Goal: Entertainment & Leisure: Consume media (video, audio)

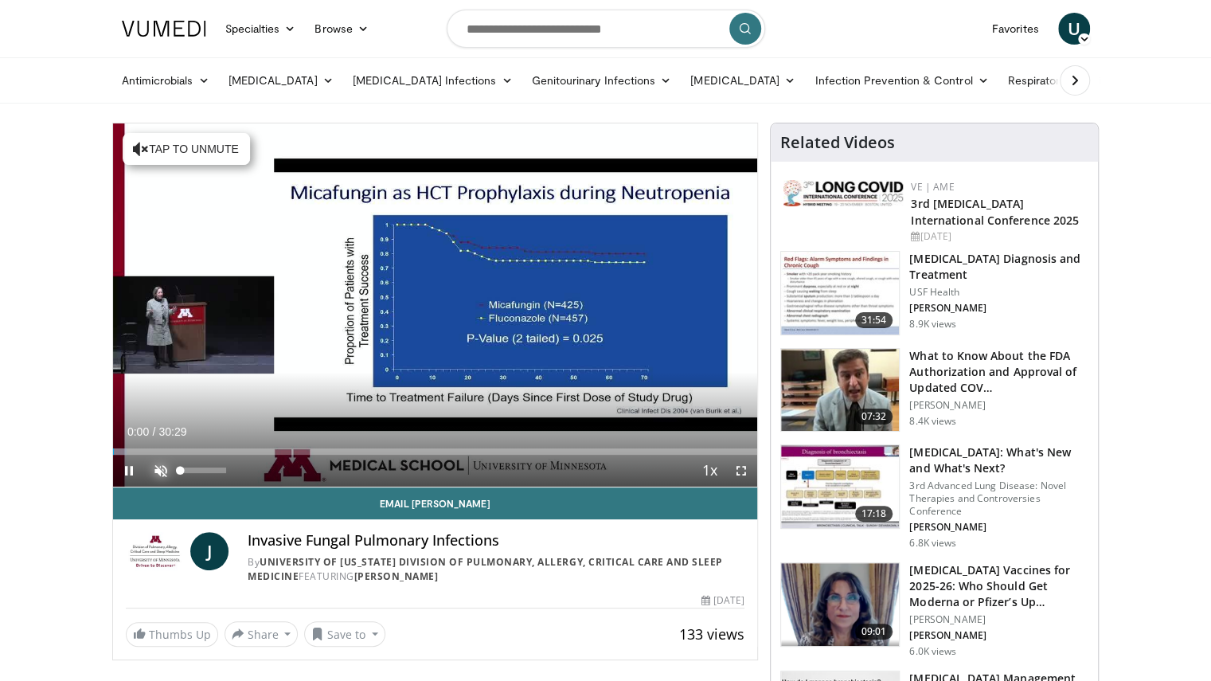
click at [162, 467] on span "Video Player" at bounding box center [161, 471] width 32 height 32
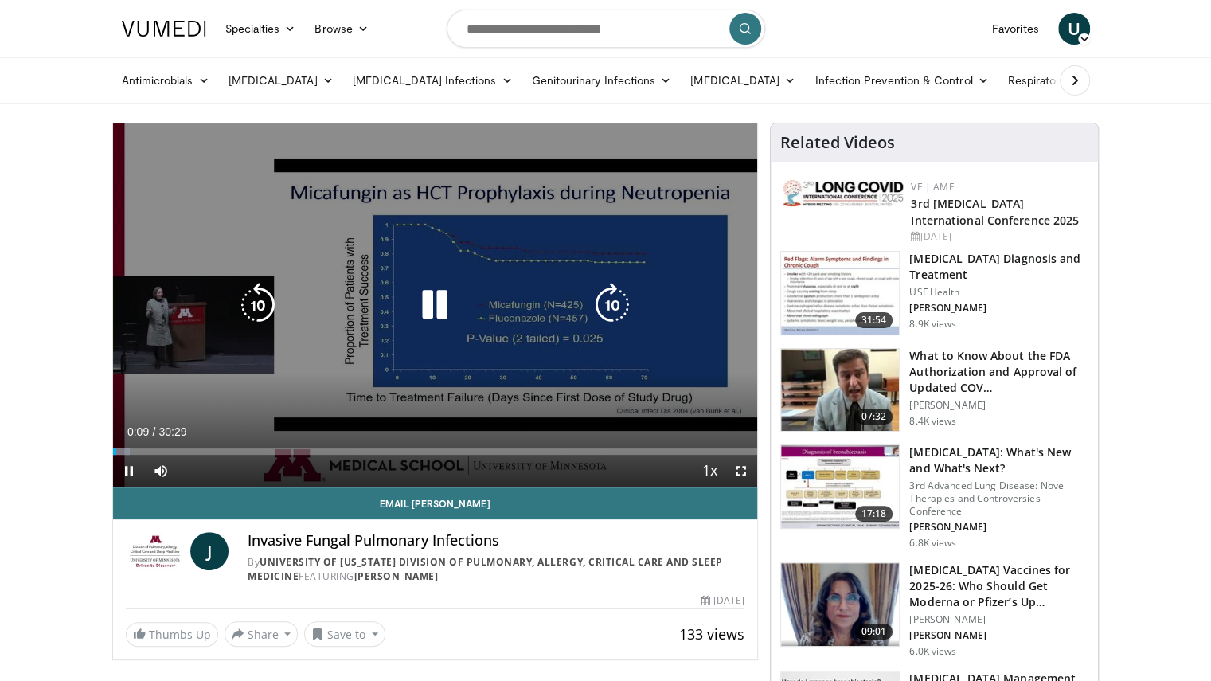
click at [743, 467] on video-js "**********" at bounding box center [435, 305] width 645 height 364
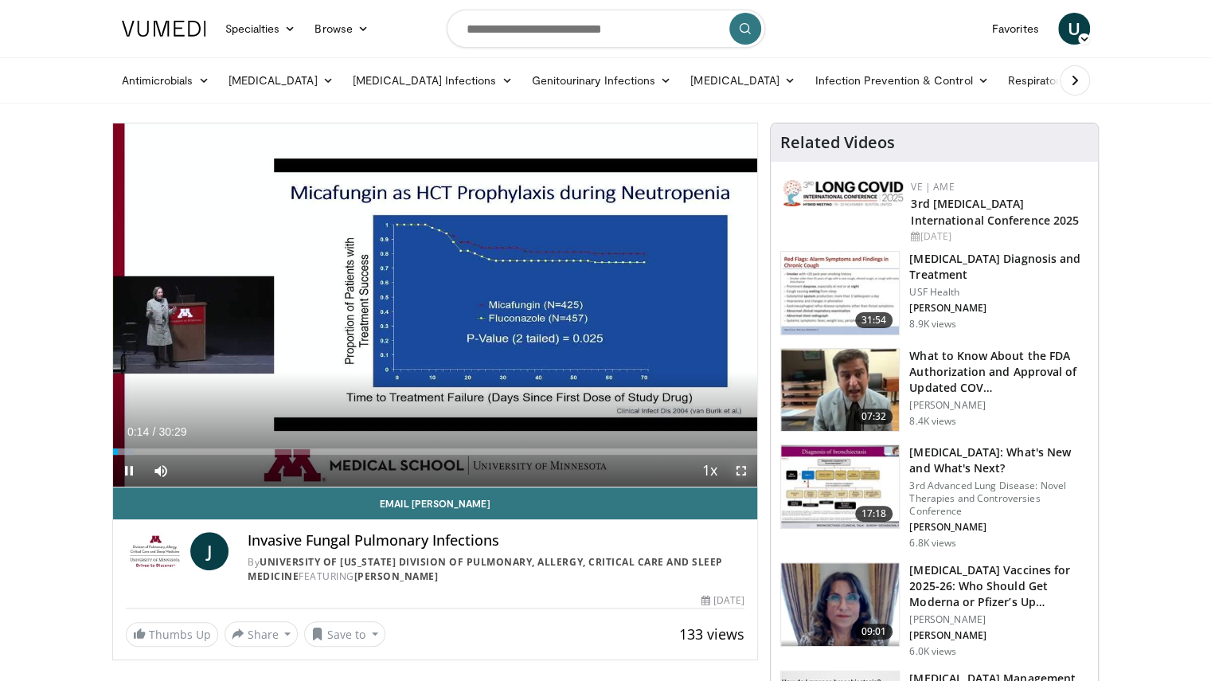
click at [744, 467] on span "Video Player" at bounding box center [741, 471] width 32 height 32
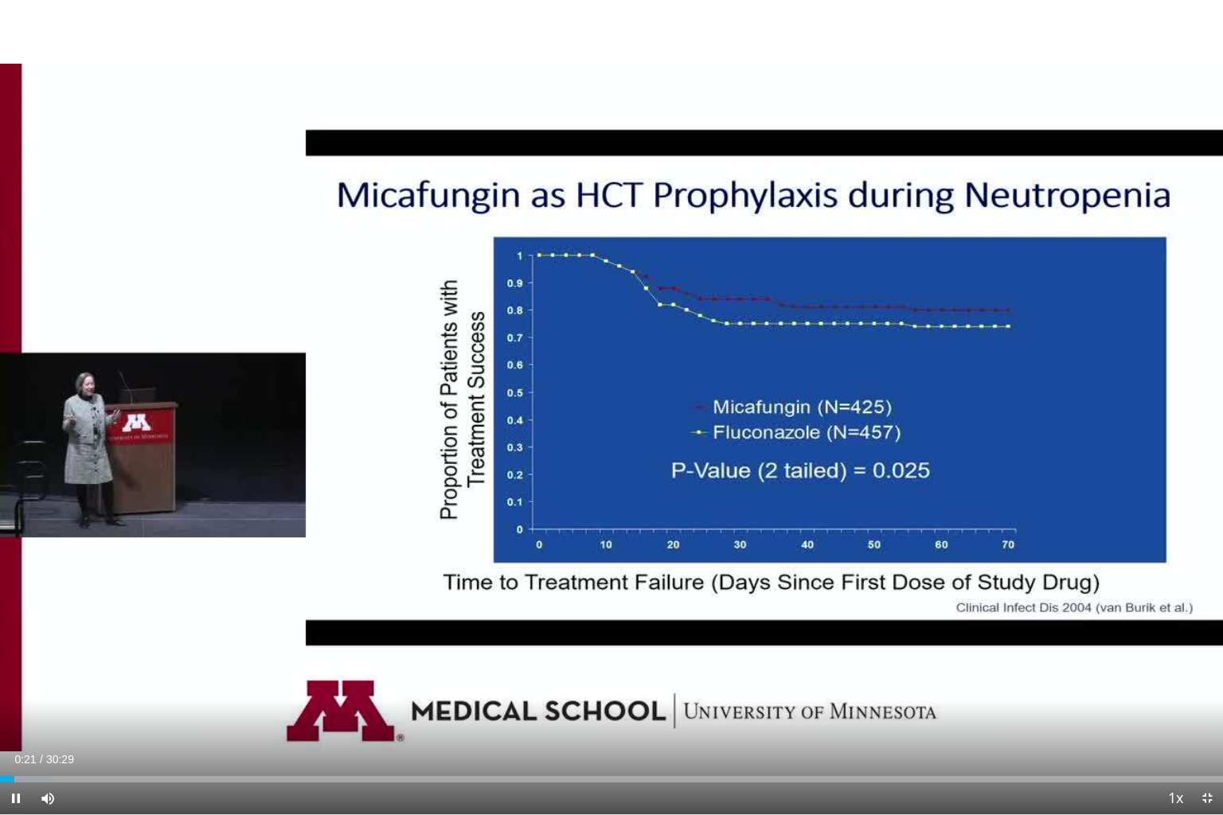
click at [523, 680] on div "10 seconds Tap to unmute" at bounding box center [611, 407] width 1223 height 815
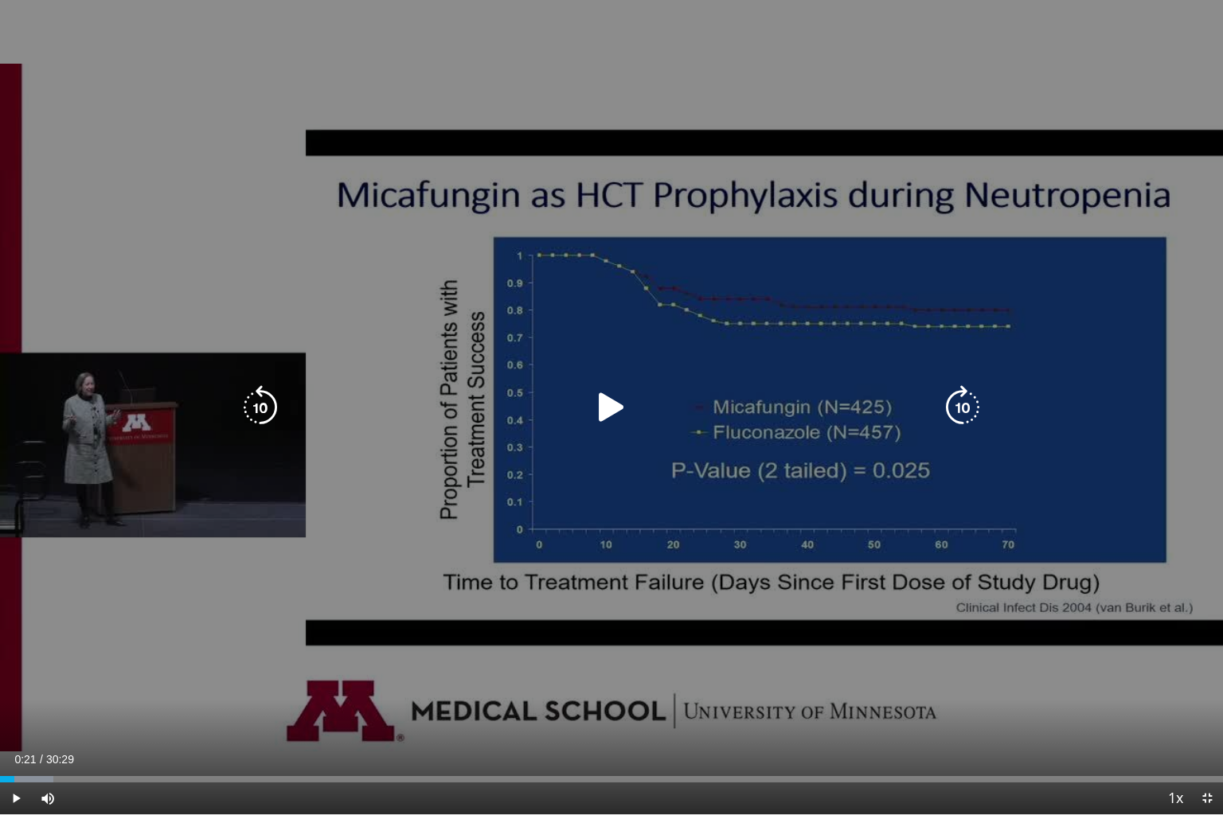
click at [564, 680] on div "10 seconds Tap to unmute" at bounding box center [611, 407] width 1223 height 815
click at [588, 51] on div "10 seconds Tap to unmute" at bounding box center [611, 407] width 1223 height 815
